Goal: Task Accomplishment & Management: Manage account settings

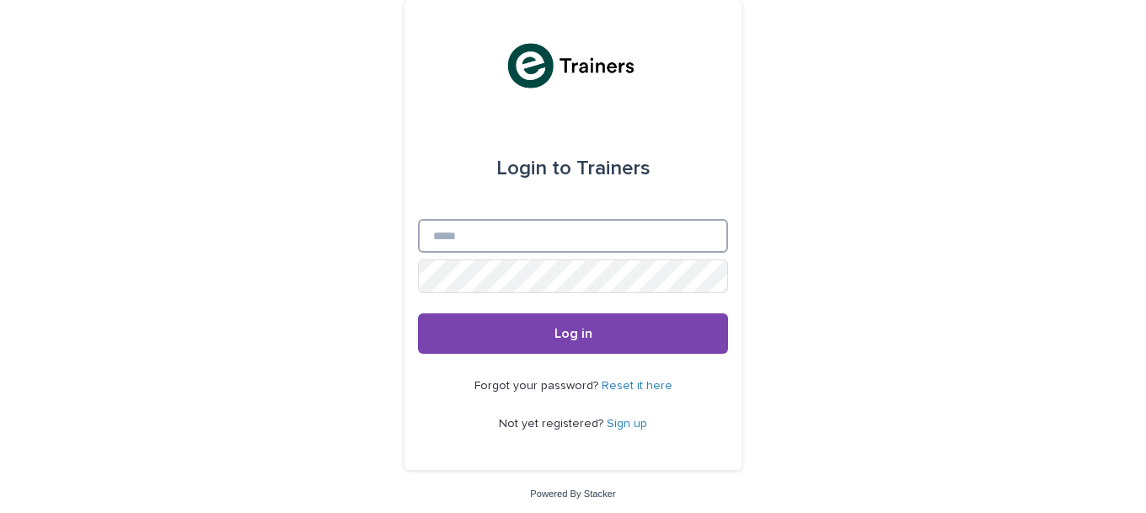
click at [519, 233] on input "Email" at bounding box center [573, 236] width 310 height 34
type input "**********"
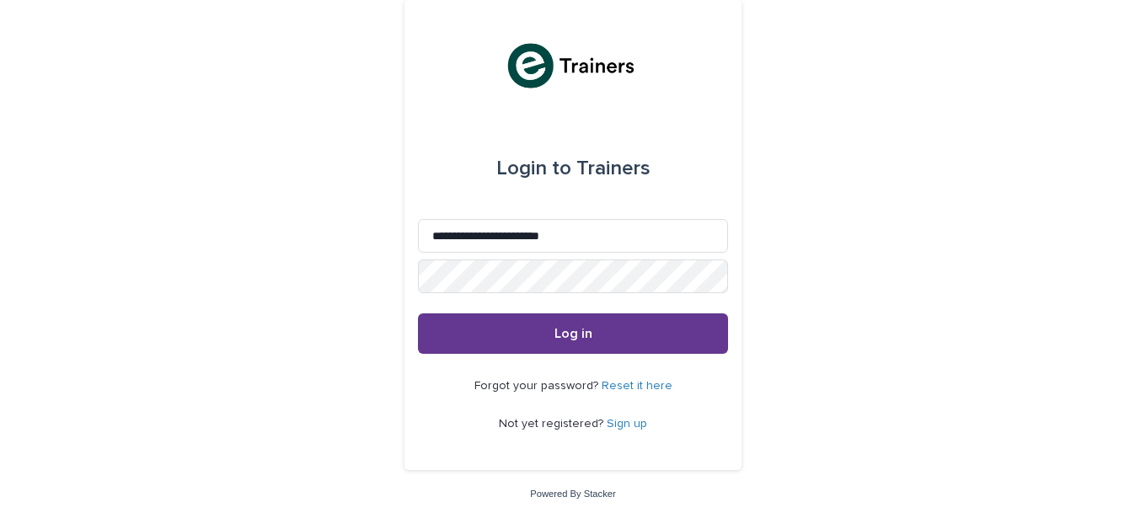
click at [565, 327] on span "Log in" at bounding box center [573, 333] width 38 height 13
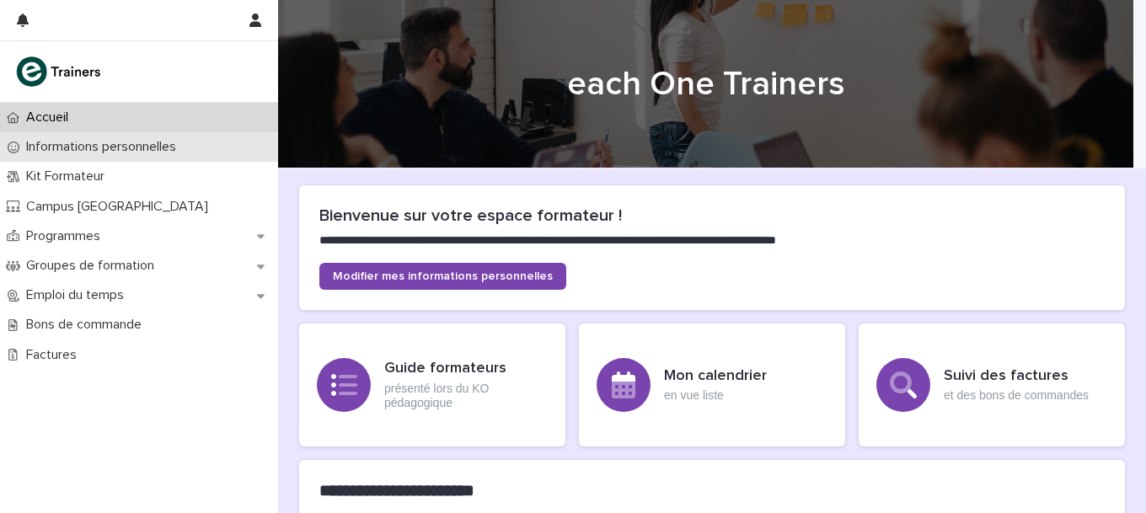
click at [140, 149] on p "Informations personnelles" at bounding box center [104, 147] width 170 height 16
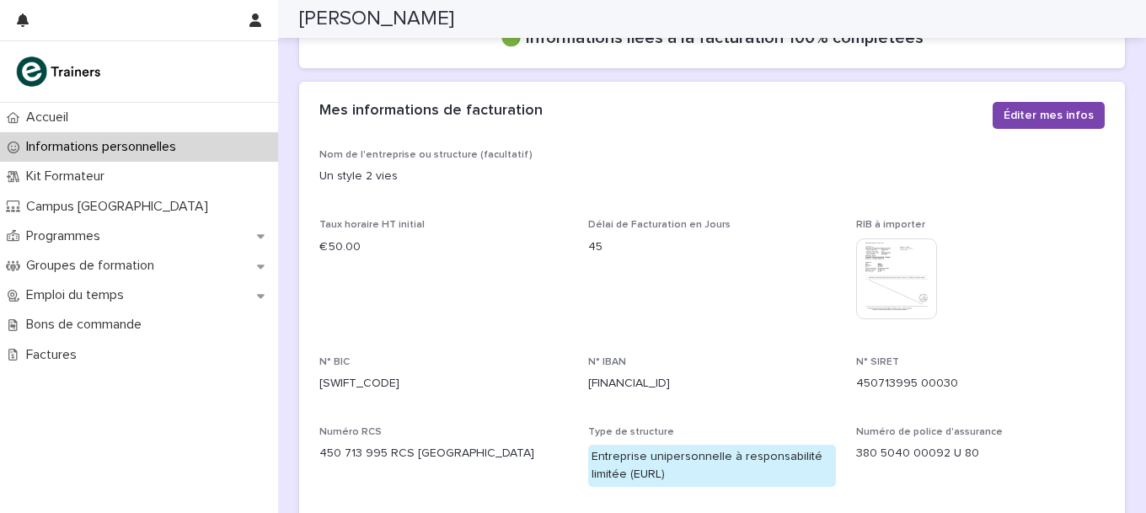
scroll to position [553, 0]
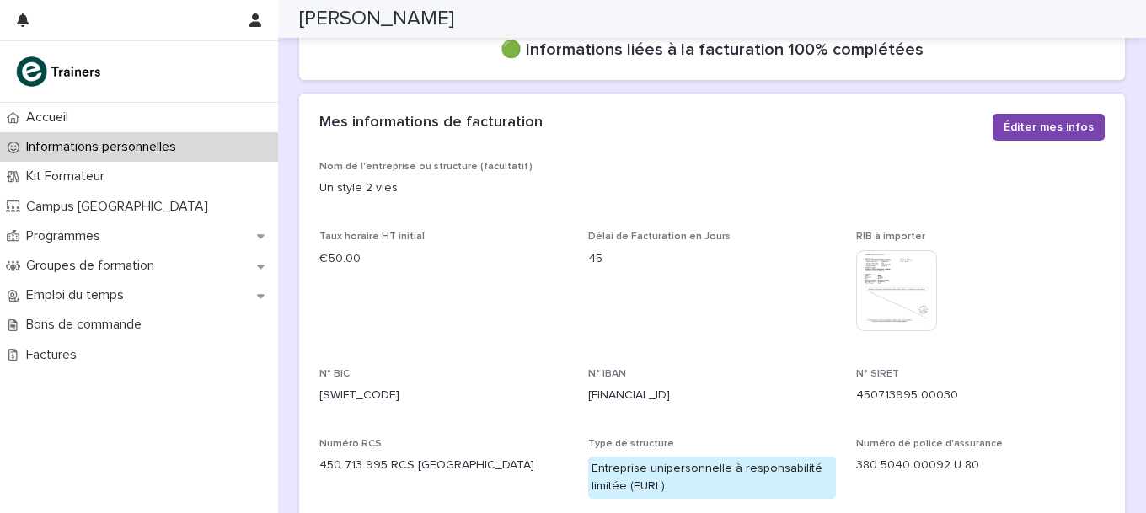
click at [901, 281] on img at bounding box center [896, 290] width 81 height 81
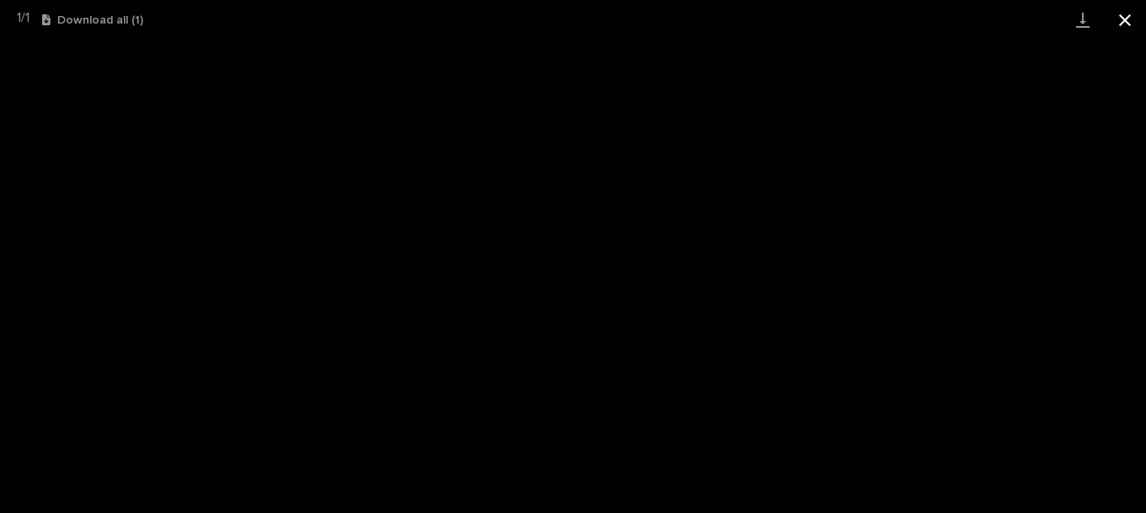
click at [1120, 27] on button "Close gallery" at bounding box center [1125, 20] width 42 height 40
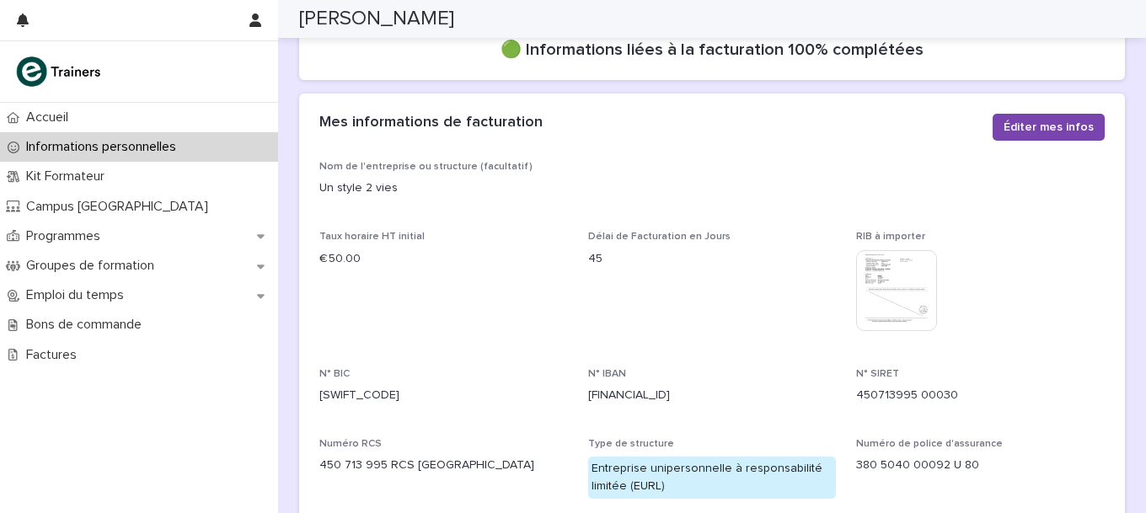
click at [885, 277] on img at bounding box center [896, 290] width 81 height 81
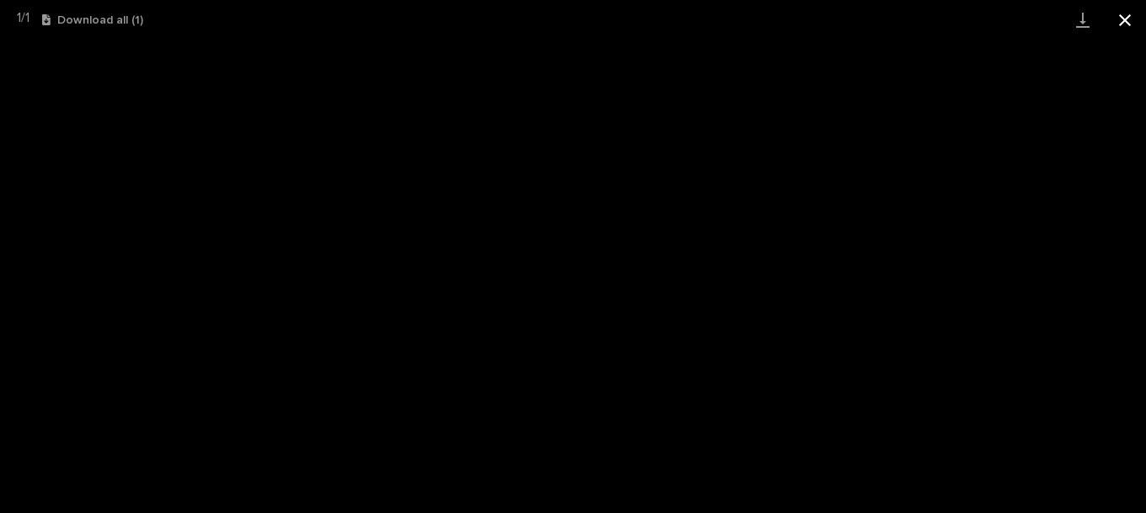
click at [1122, 20] on button "Close gallery" at bounding box center [1125, 20] width 42 height 40
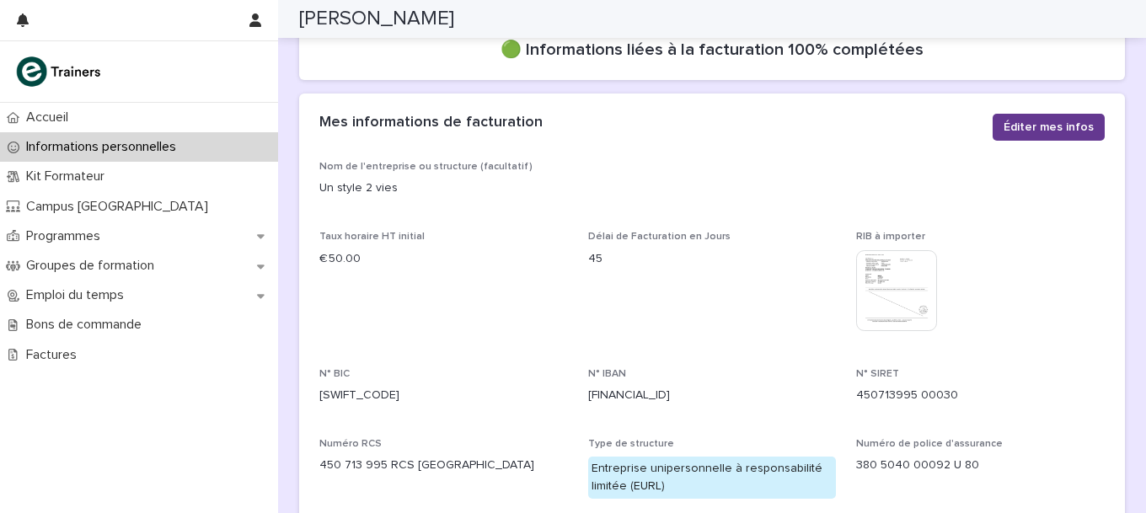
click at [1050, 125] on span "Éditer mes infos" at bounding box center [1048, 127] width 90 height 17
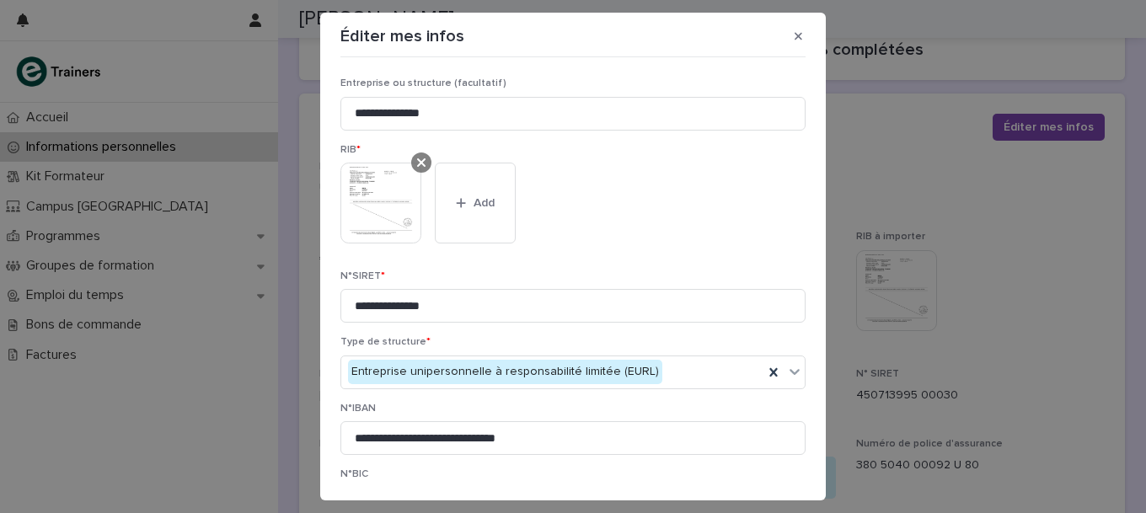
click at [417, 157] on icon at bounding box center [421, 162] width 8 height 13
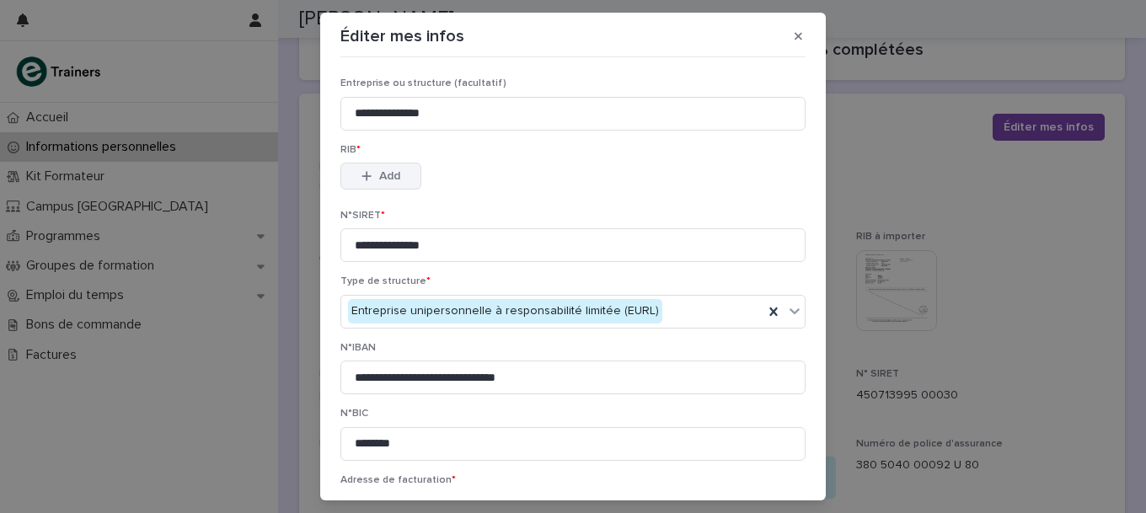
click at [390, 172] on span "Add" at bounding box center [389, 176] width 21 height 12
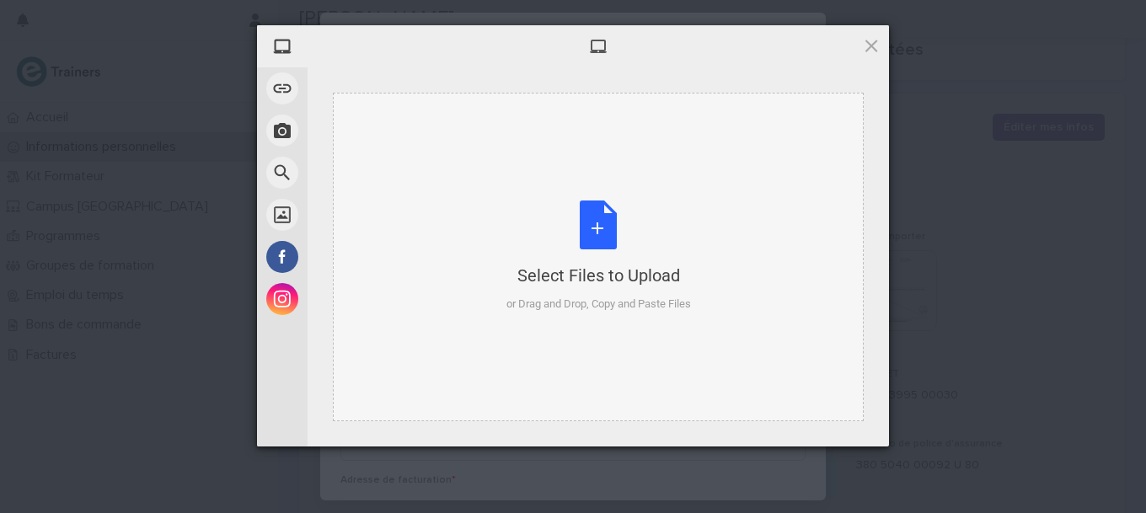
click at [570, 279] on div "Select Files to Upload" at bounding box center [598, 276] width 184 height 24
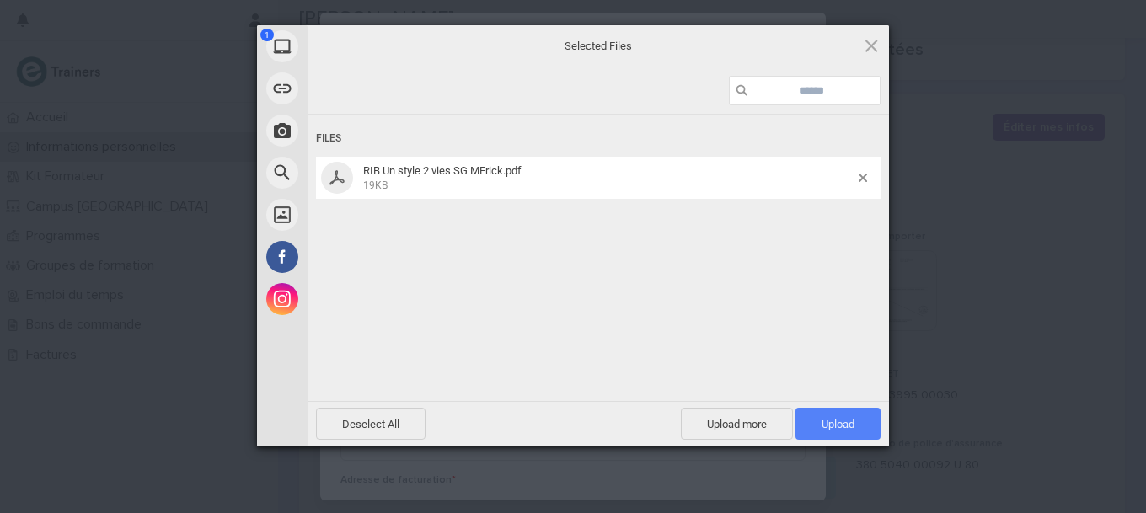
click at [834, 418] on span "Upload 1" at bounding box center [837, 424] width 33 height 13
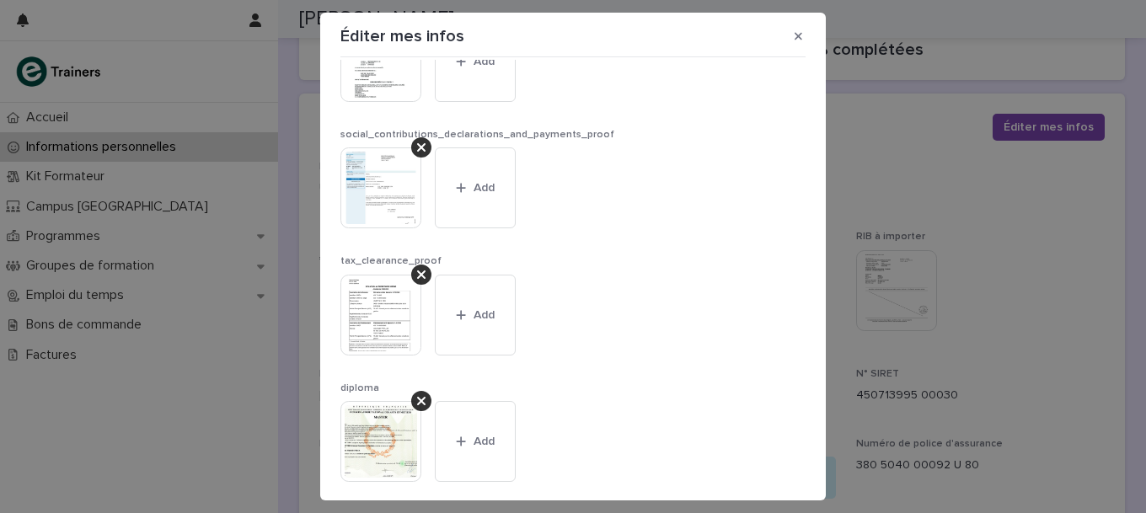
scroll to position [1216, 0]
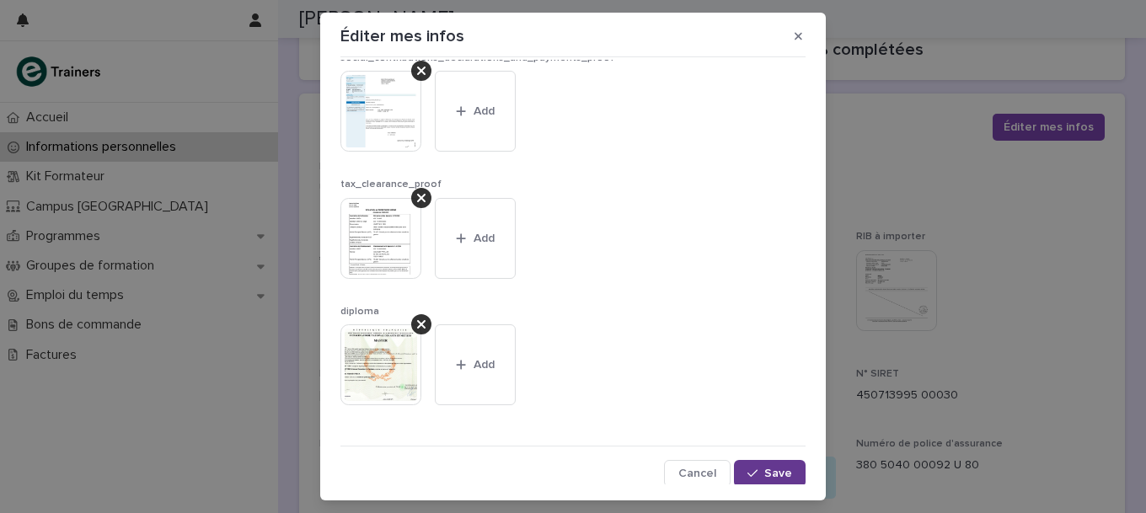
click at [764, 472] on span "Save" at bounding box center [778, 474] width 28 height 12
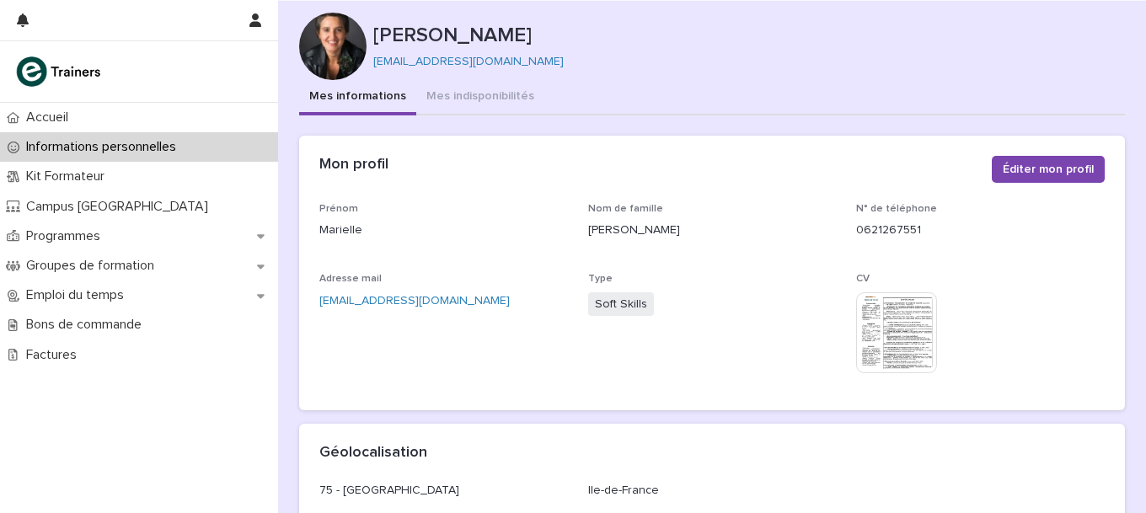
scroll to position [0, 0]
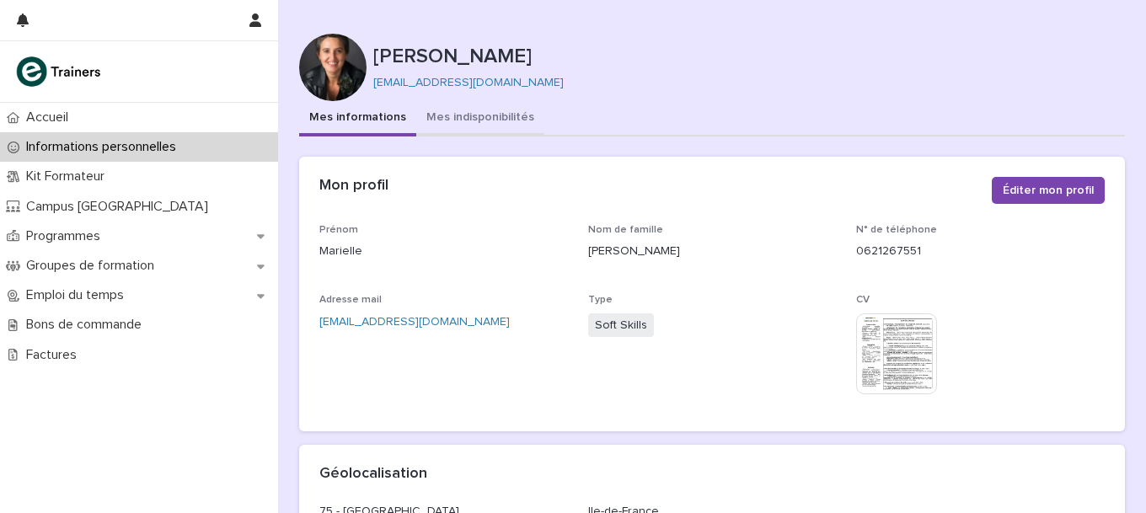
click at [460, 119] on button "Mes indisponibilités" at bounding box center [480, 118] width 128 height 35
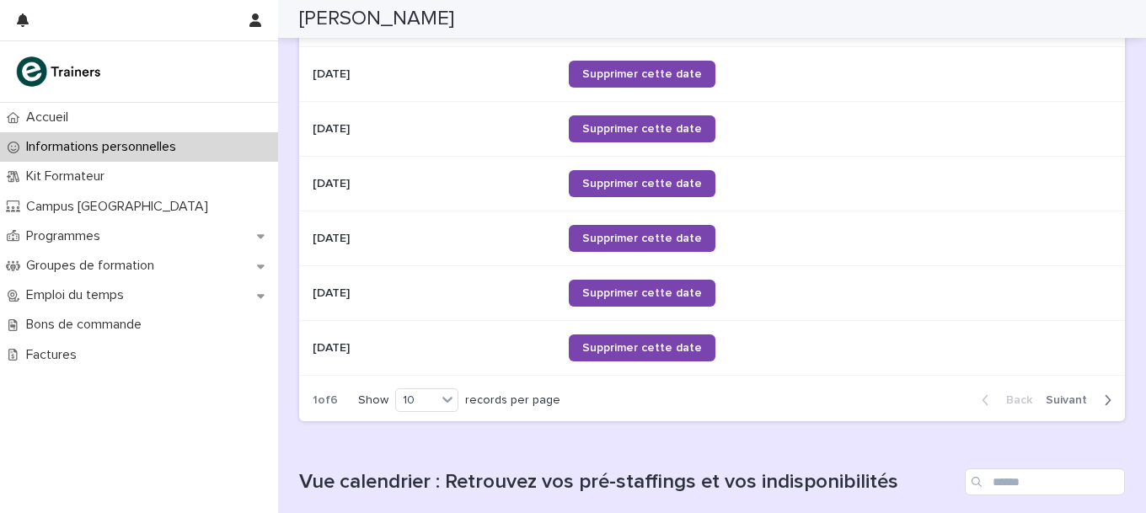
scroll to position [970, 0]
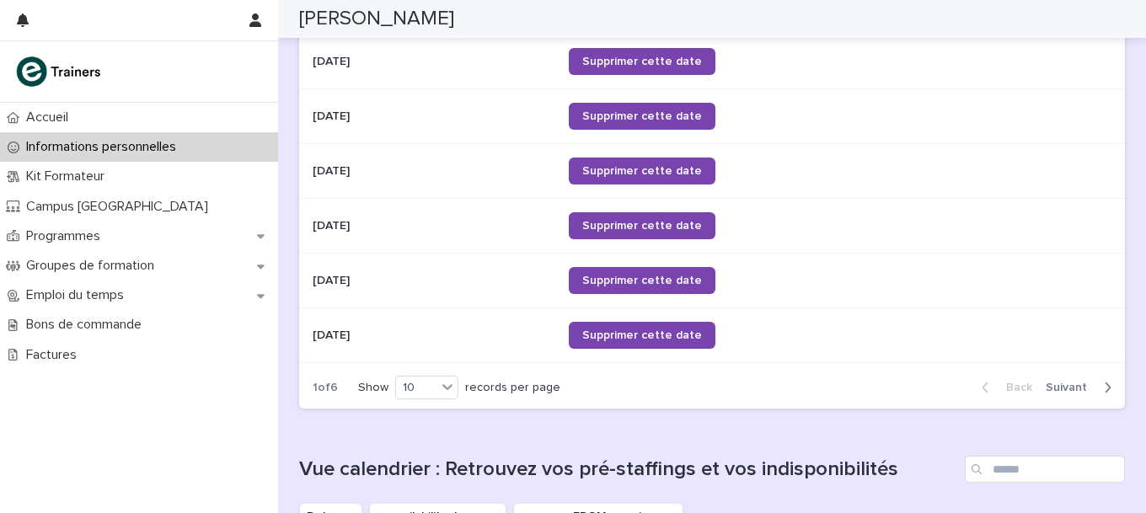
click at [1056, 382] on span "Next" at bounding box center [1070, 388] width 51 height 12
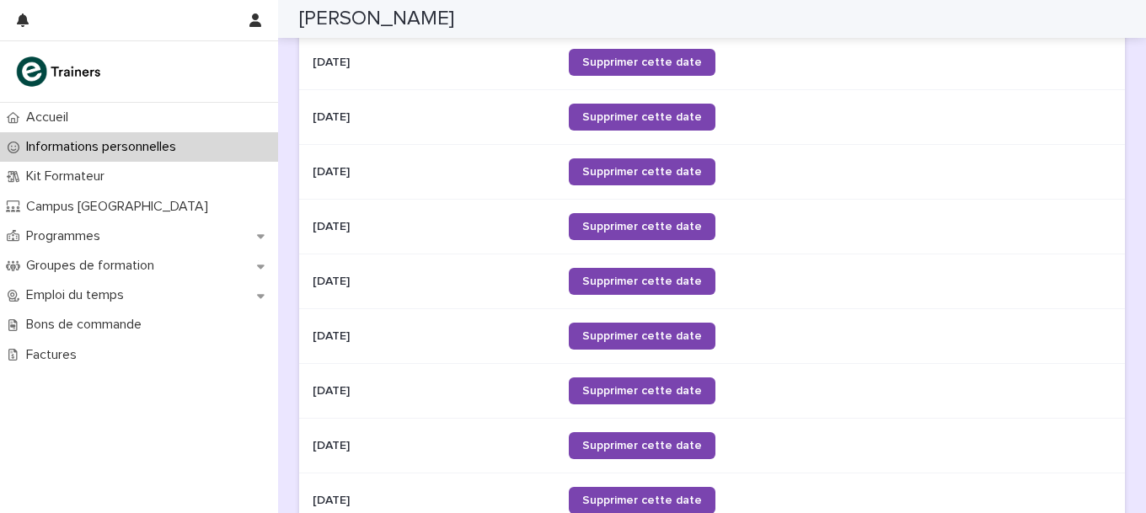
scroll to position [797, 0]
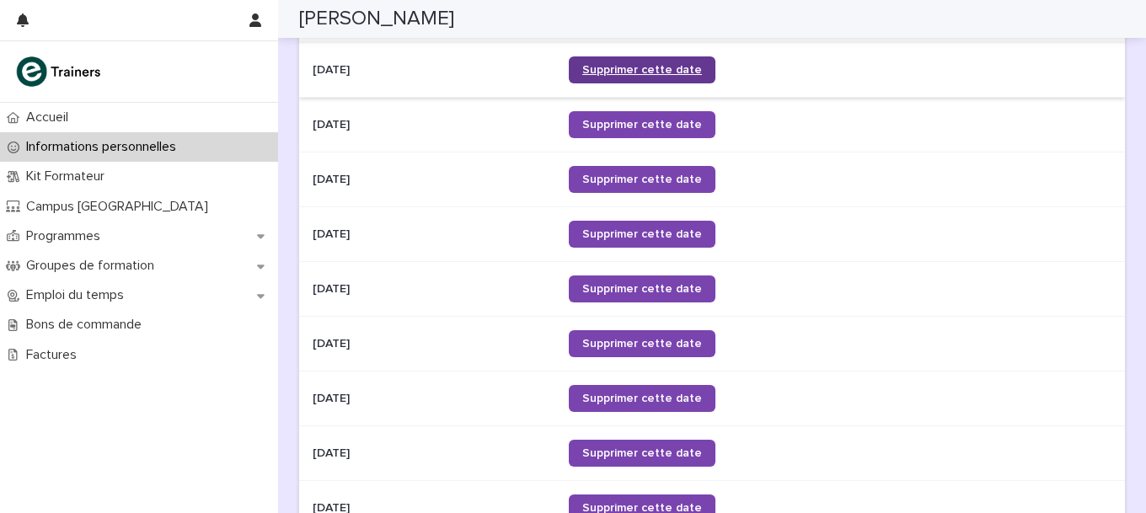
click at [660, 66] on span "Supprimer cette date" at bounding box center [642, 70] width 120 height 12
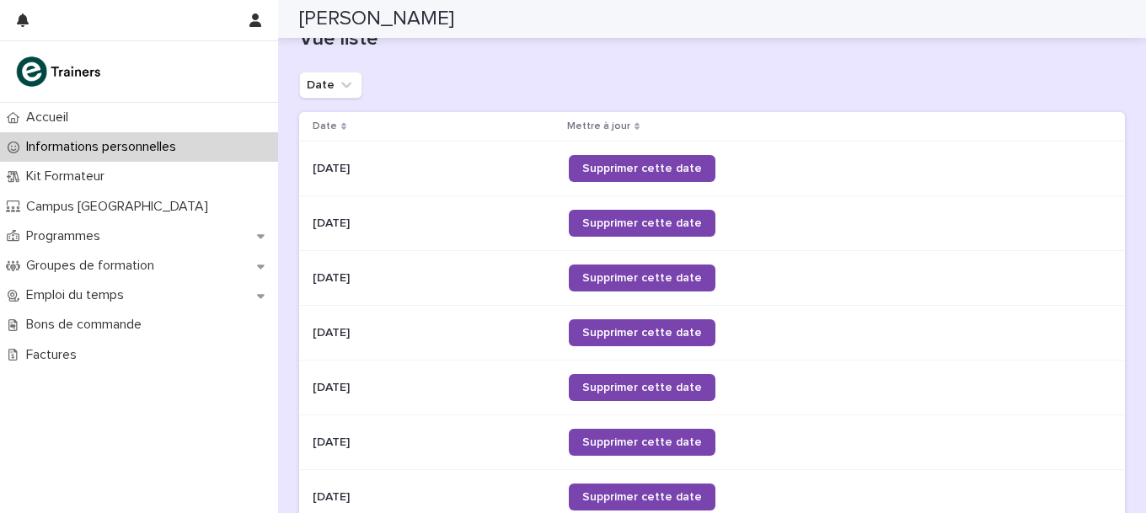
scroll to position [637, 0]
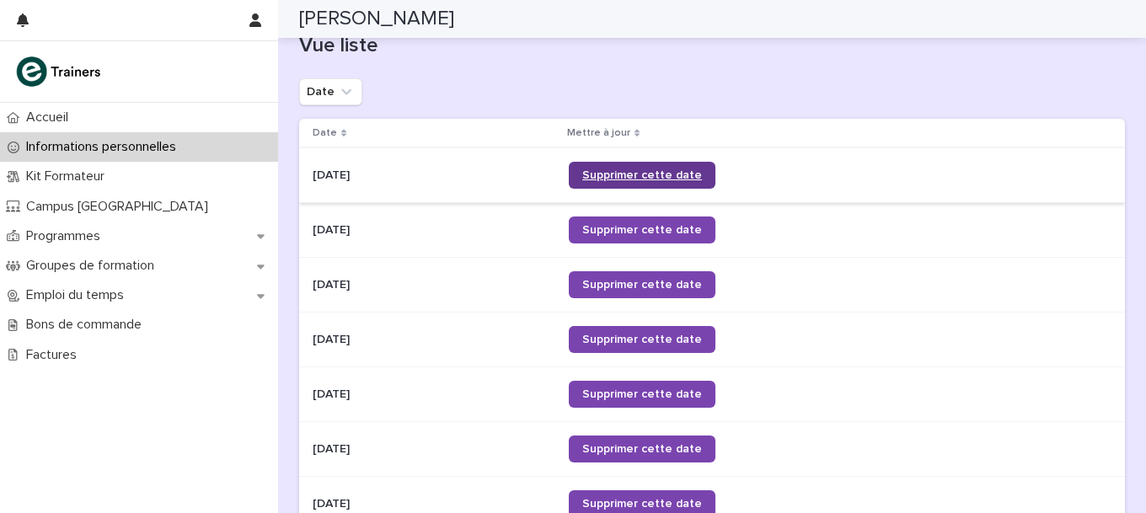
click at [677, 171] on span "Supprimer cette date" at bounding box center [642, 175] width 120 height 12
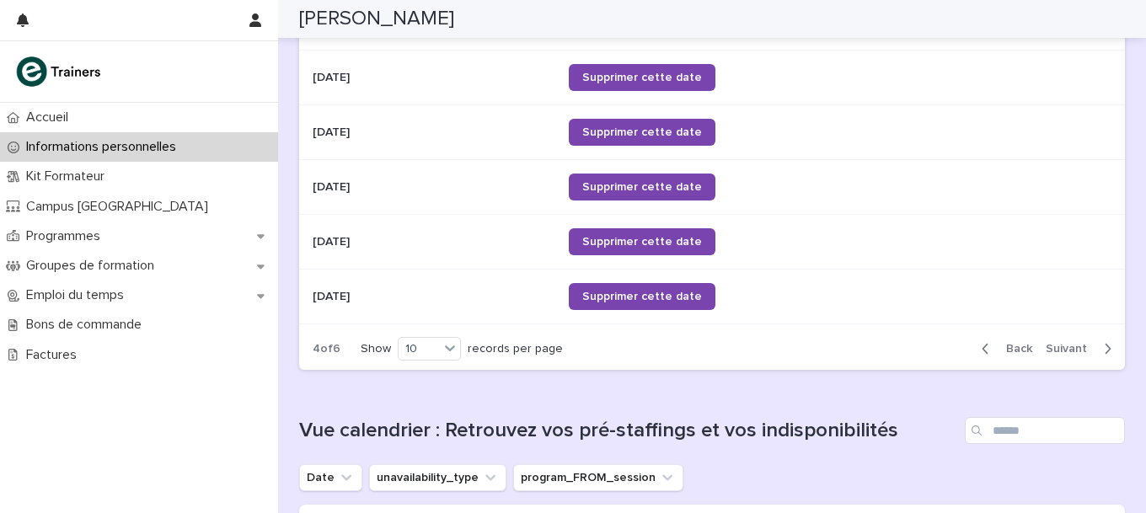
scroll to position [1013, 0]
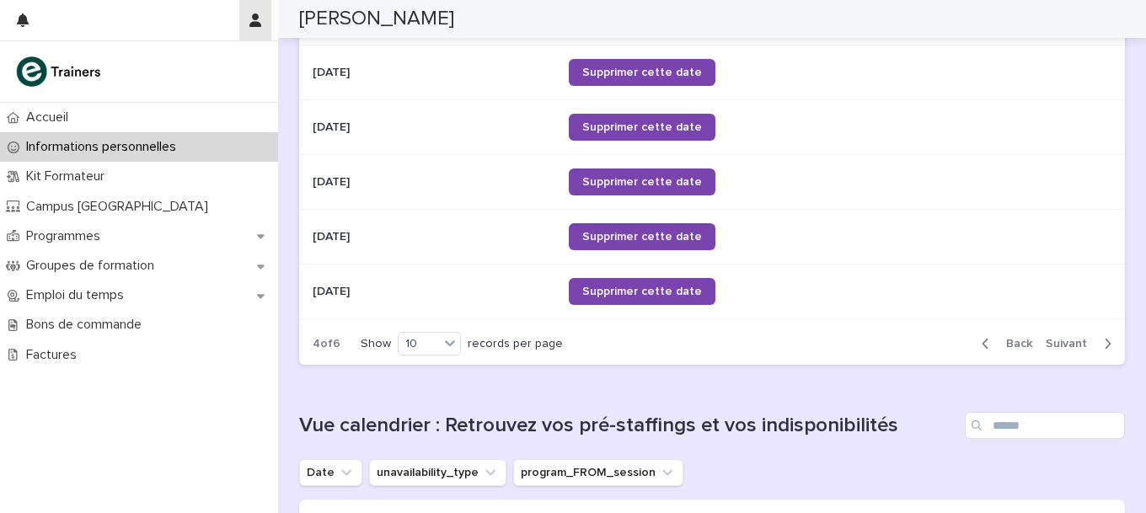
click at [250, 16] on icon "button" at bounding box center [255, 19] width 12 height 13
click at [167, 70] on p "Log Out" at bounding box center [206, 71] width 106 height 29
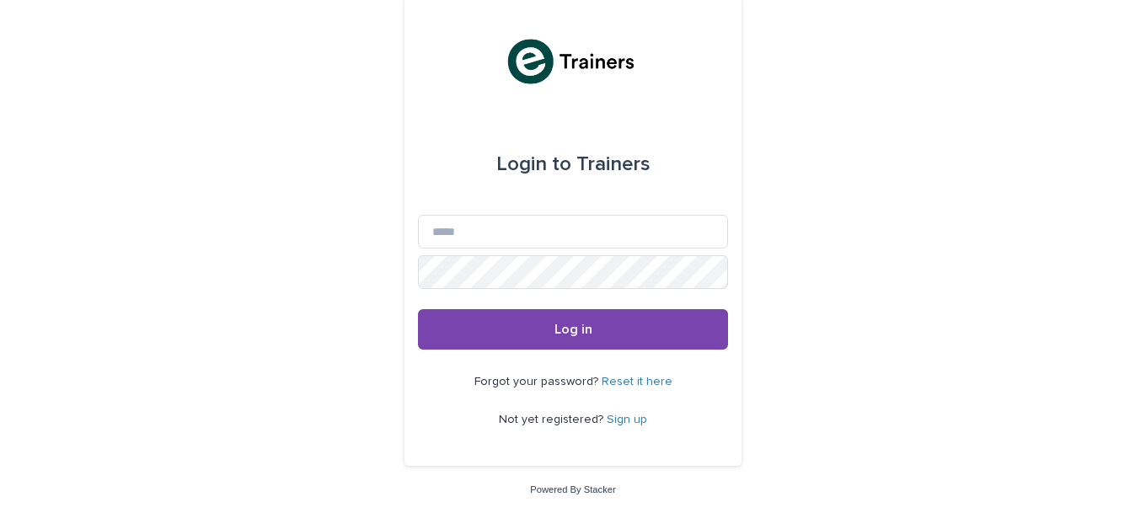
scroll to position [3, 0]
